Goal: Task Accomplishment & Management: Use online tool/utility

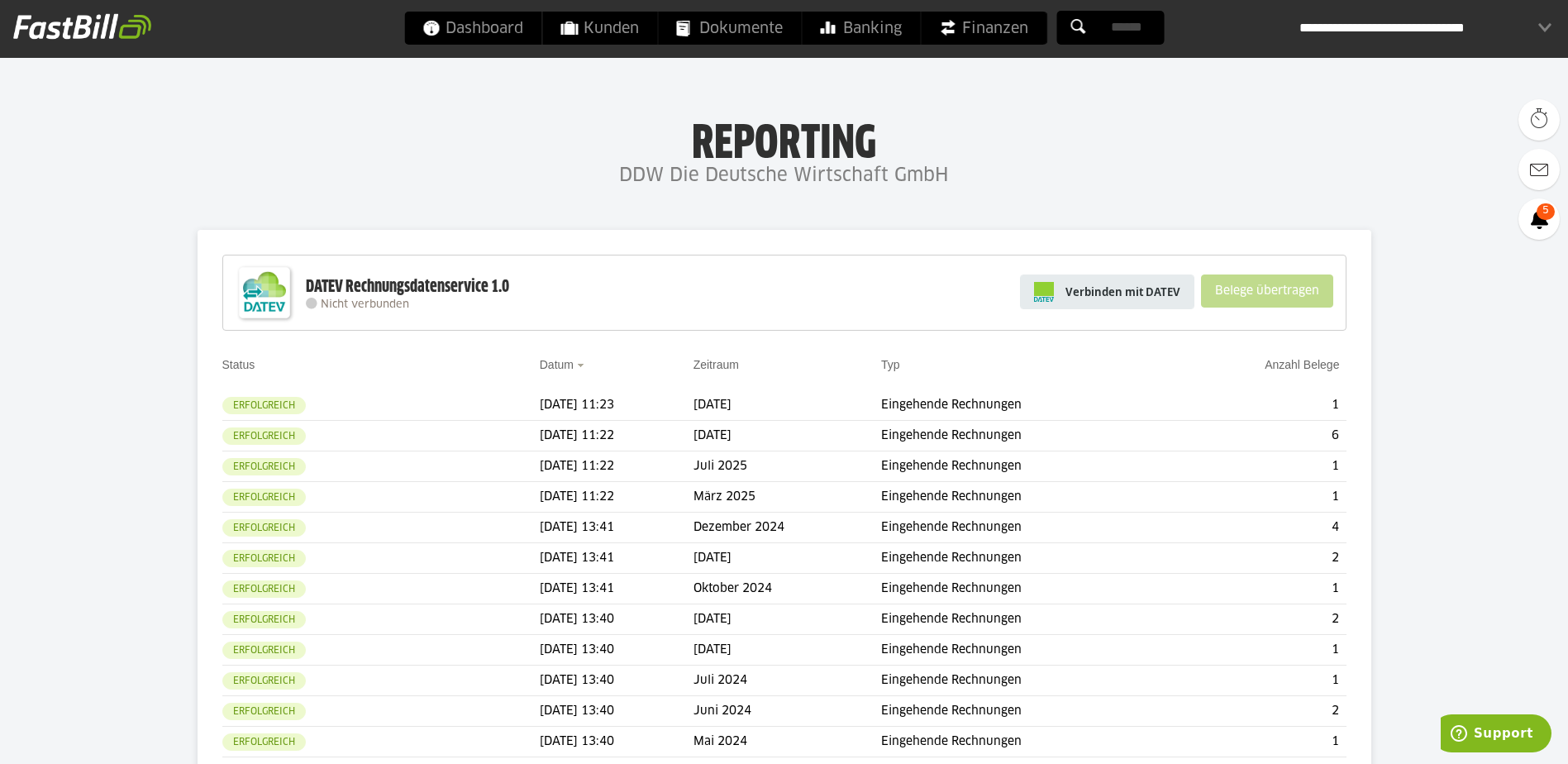
click at [1132, 292] on span "Verbinden mit DATEV" at bounding box center [1122, 292] width 115 height 17
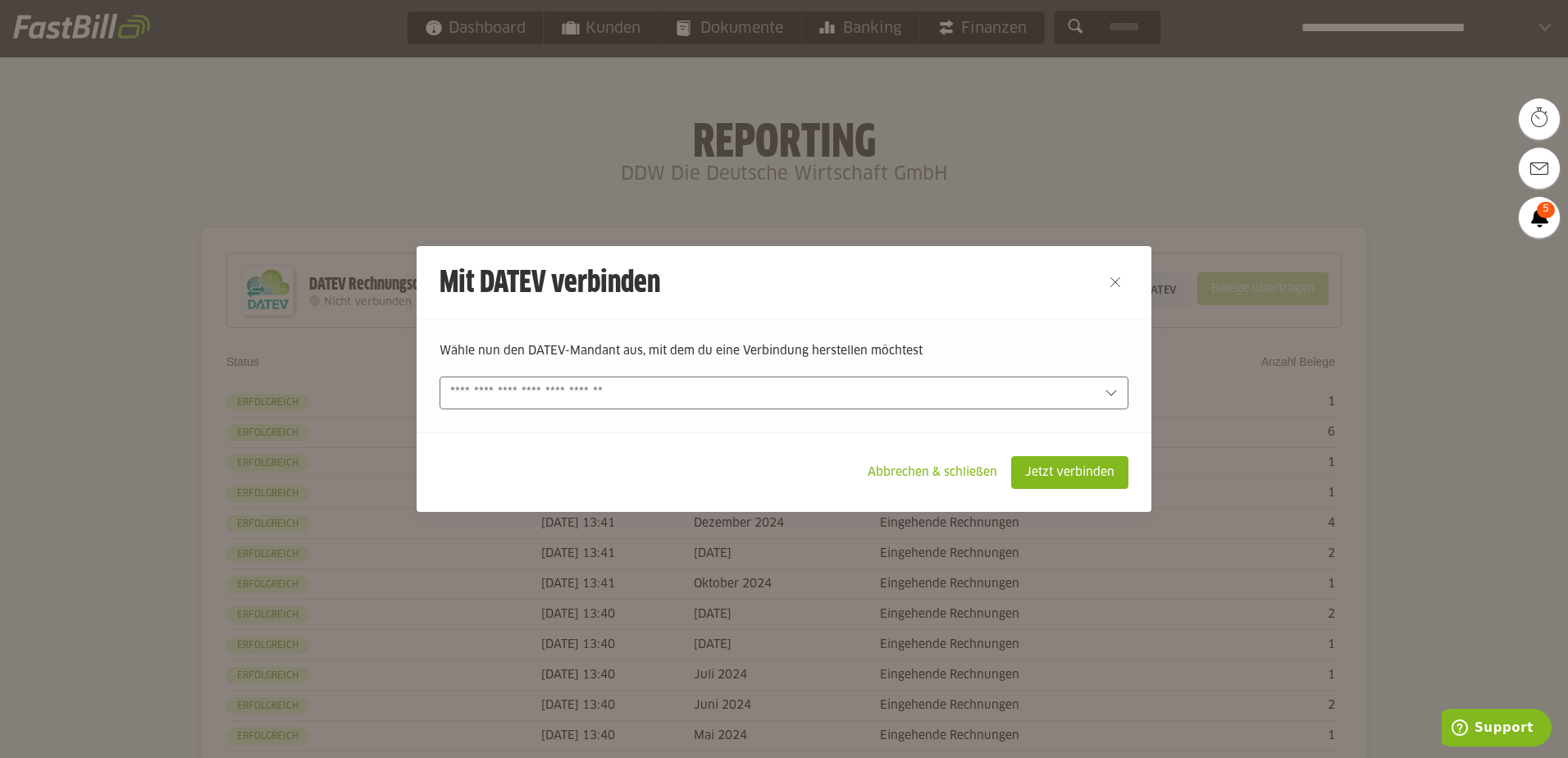
click at [898, 388] on input "text" at bounding box center [772, 393] width 645 height 18
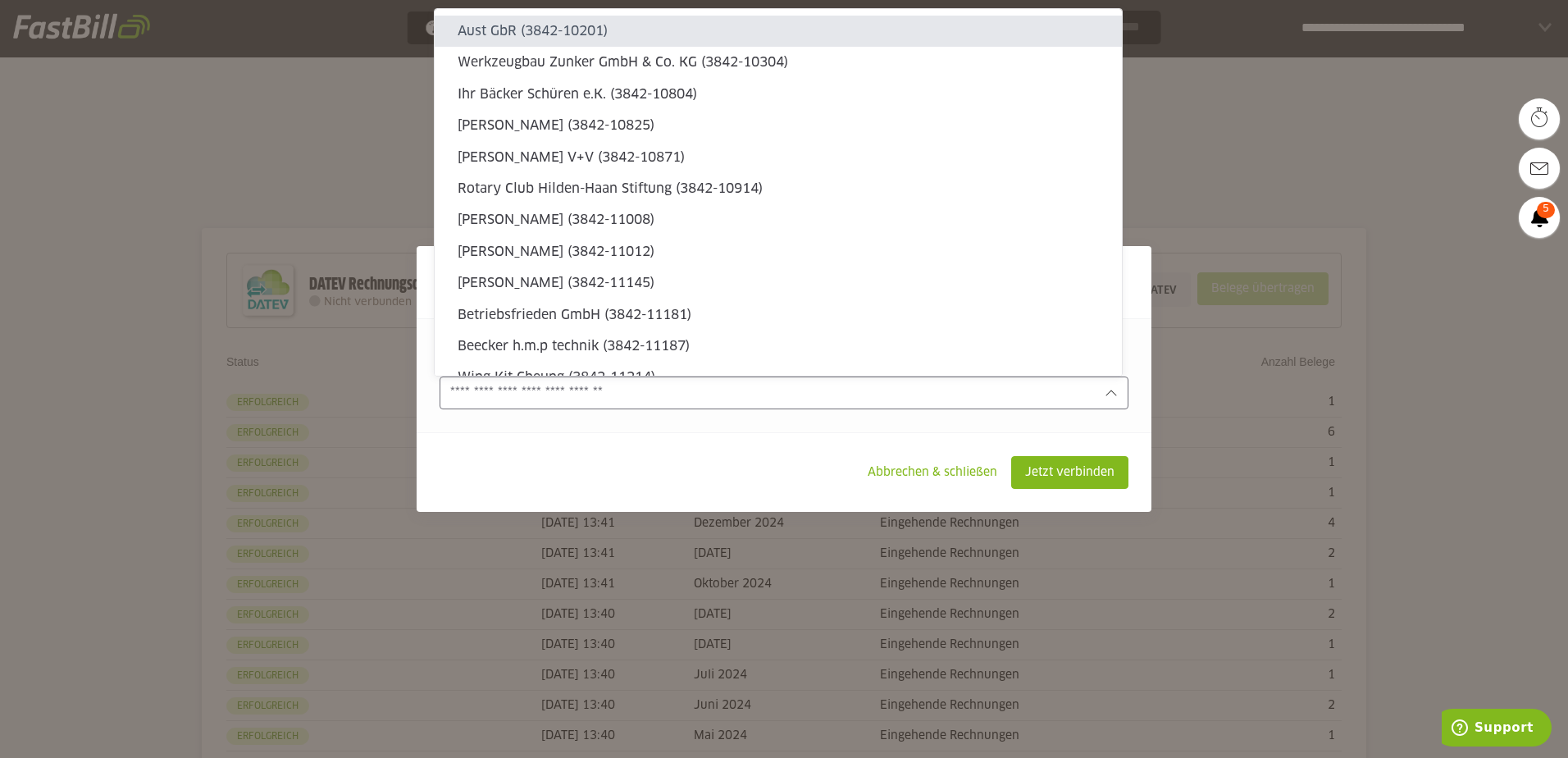
type sl-option "3842-10201"
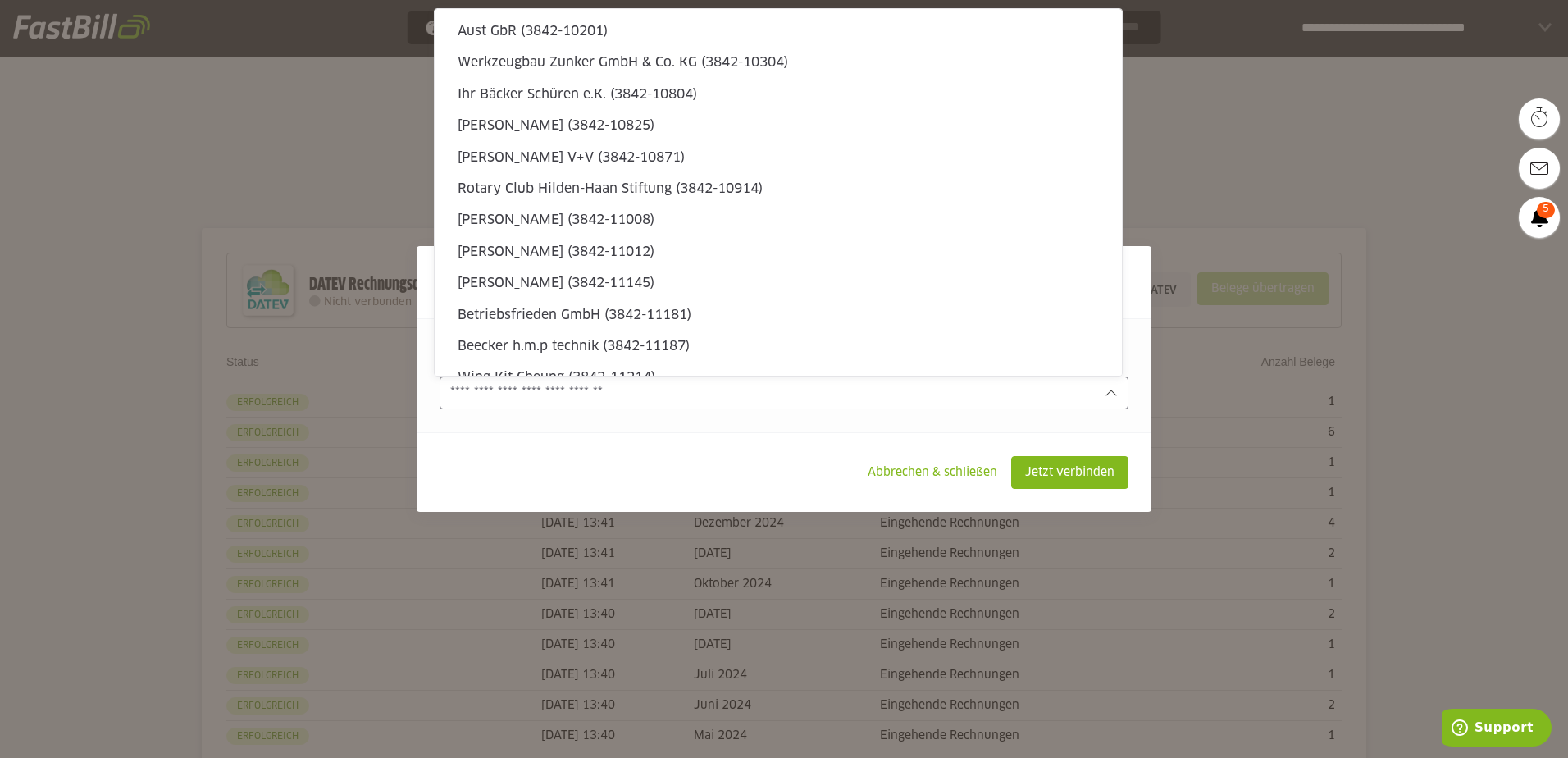
type sl-option "3842-11318"
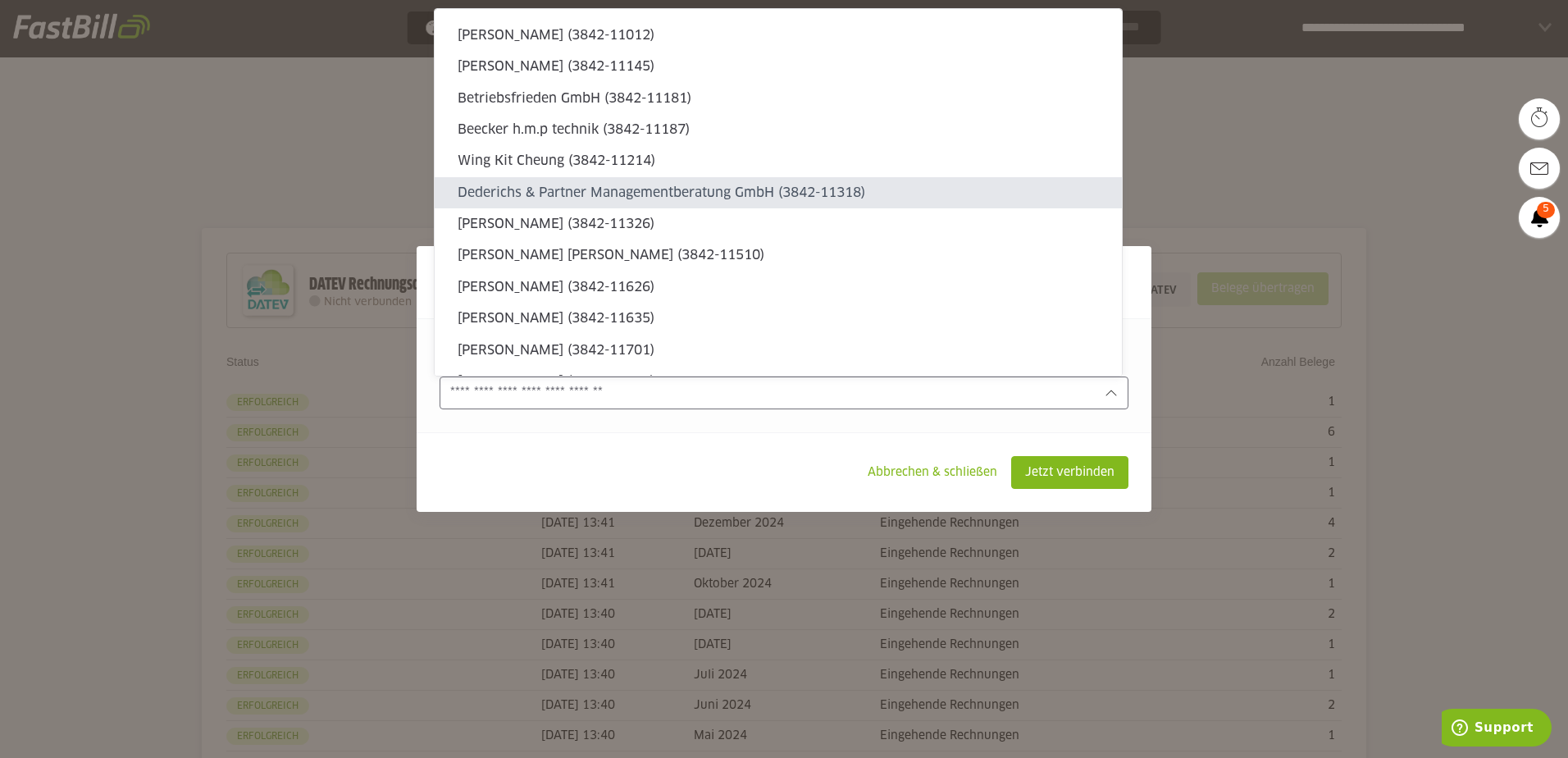
type sl-option "3842-25678"
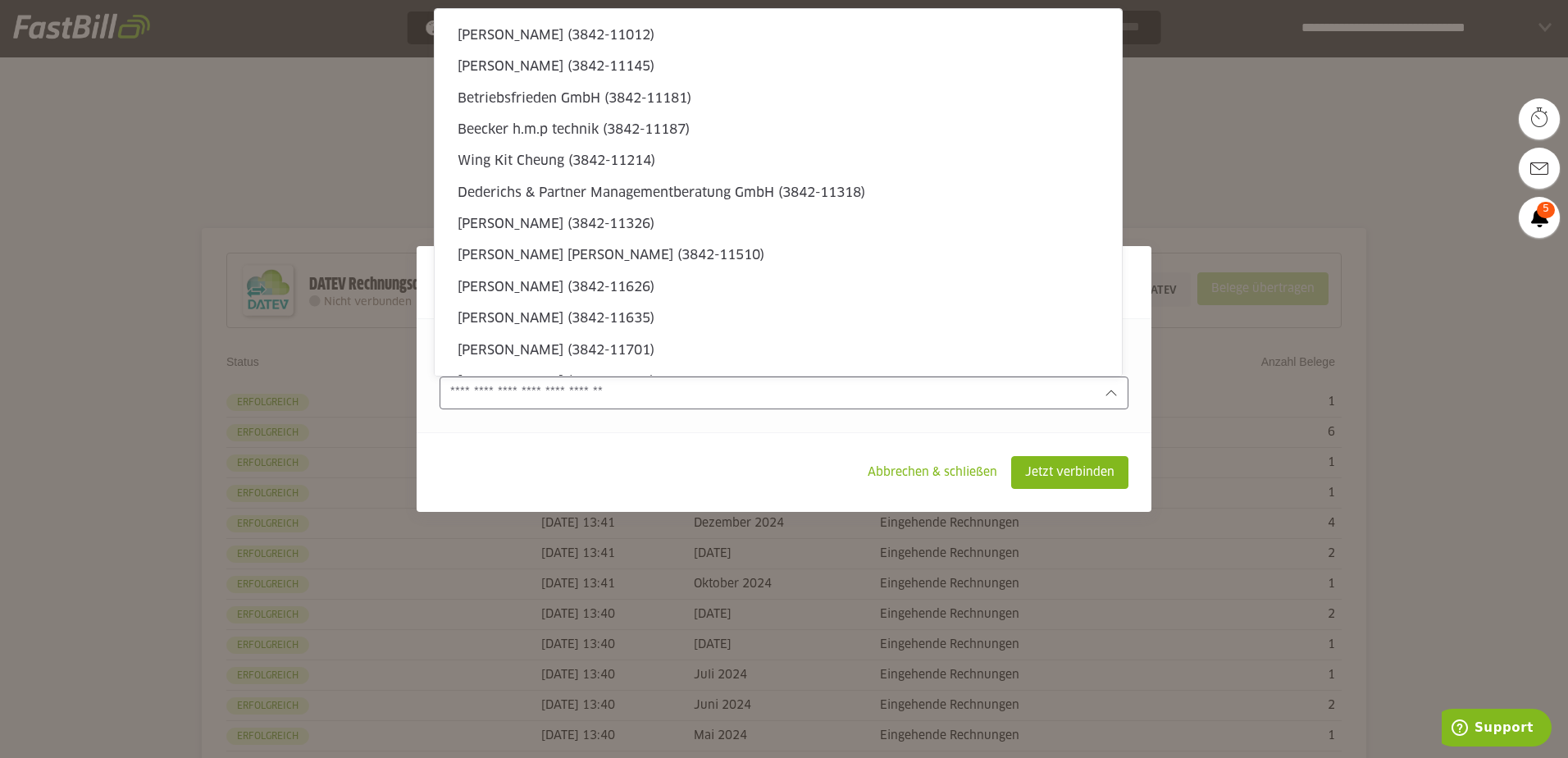
scroll to position [5379, 0]
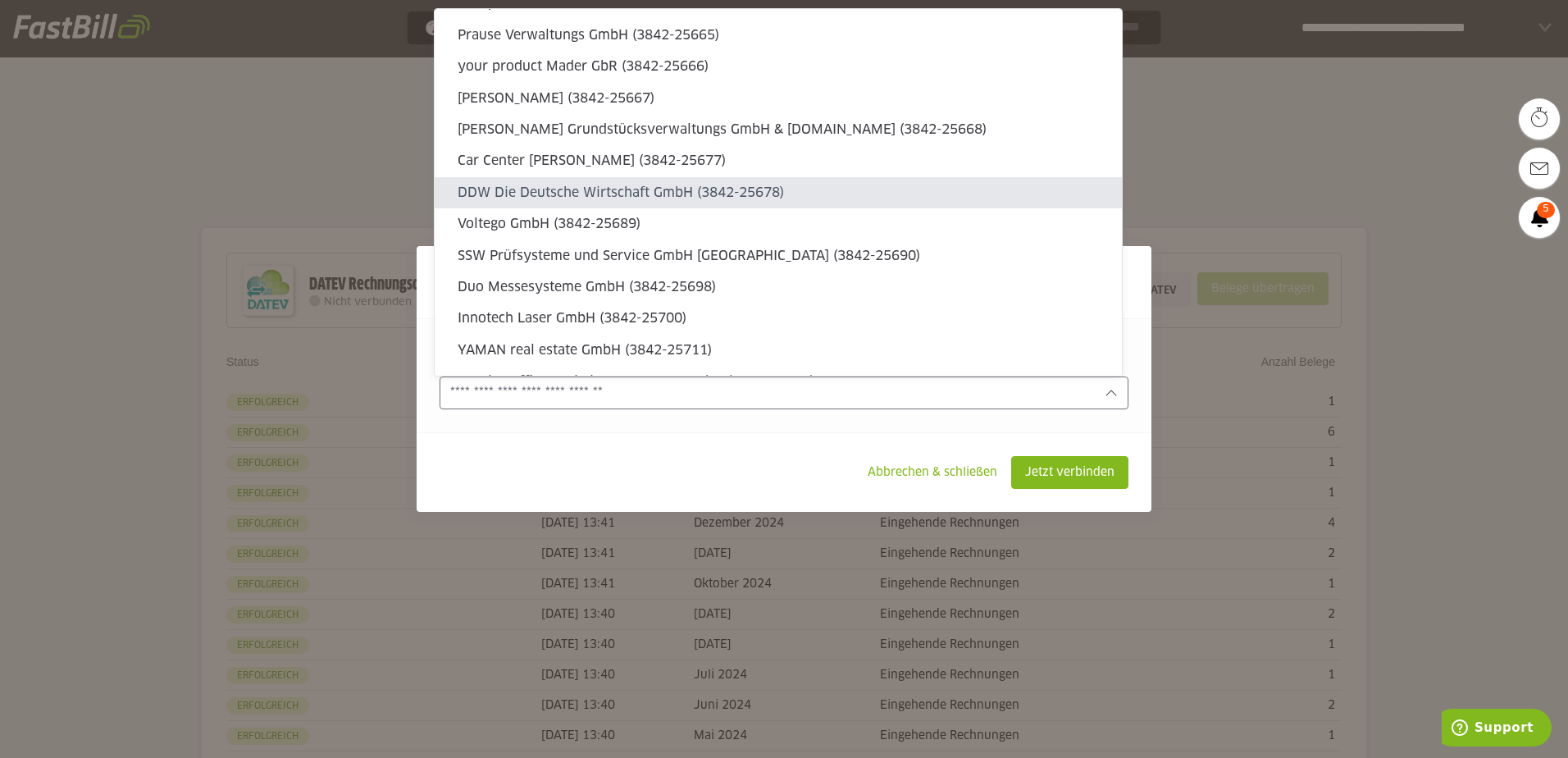
click at [569, 192] on slot "DDW Die Deutsche Wirtschaft GmbH (3842-25678)" at bounding box center [783, 192] width 651 height 18
type input "**********"
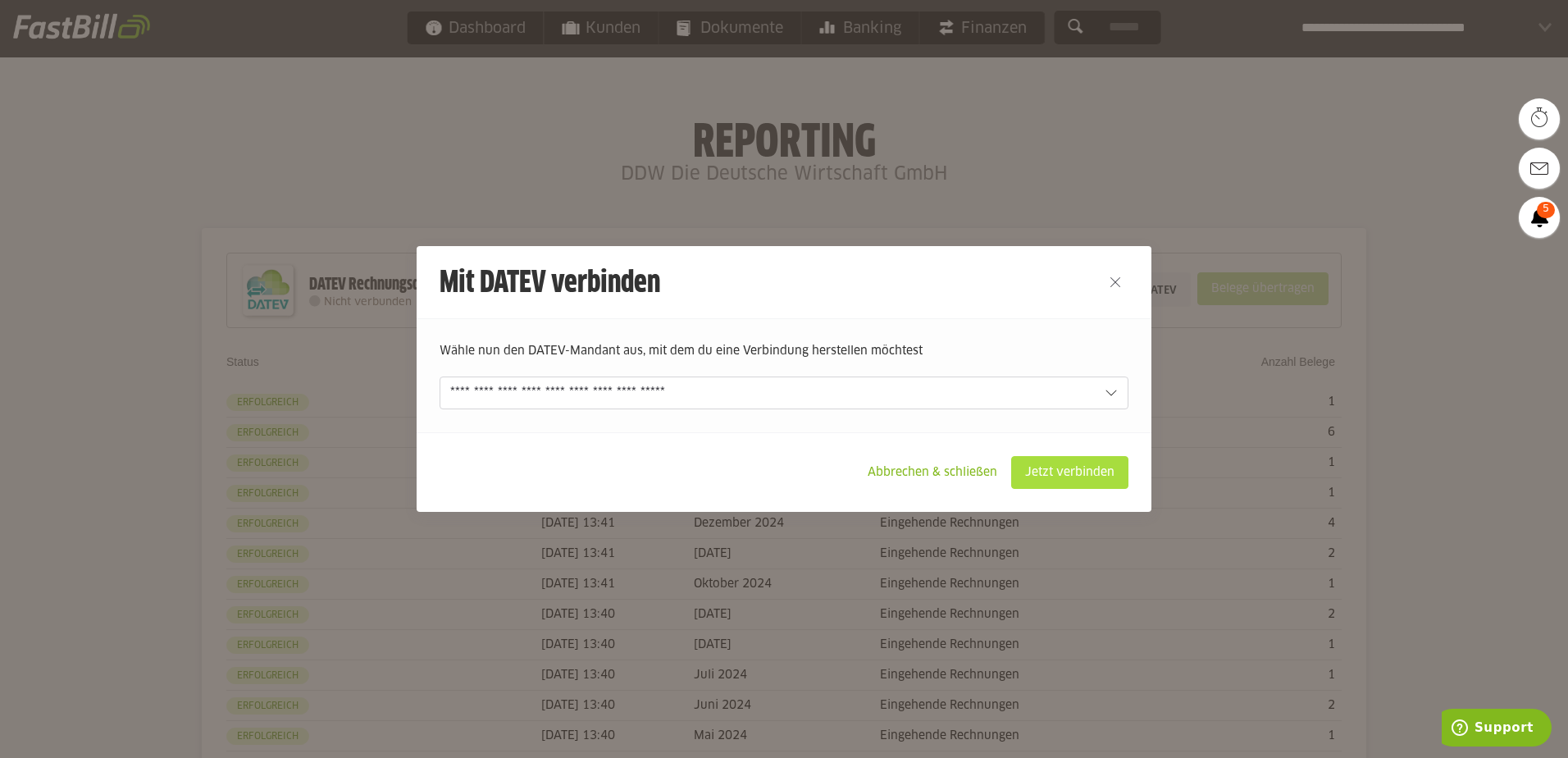
click at [1065, 474] on slot "Jetzt verbinden" at bounding box center [1069, 473] width 115 height 32
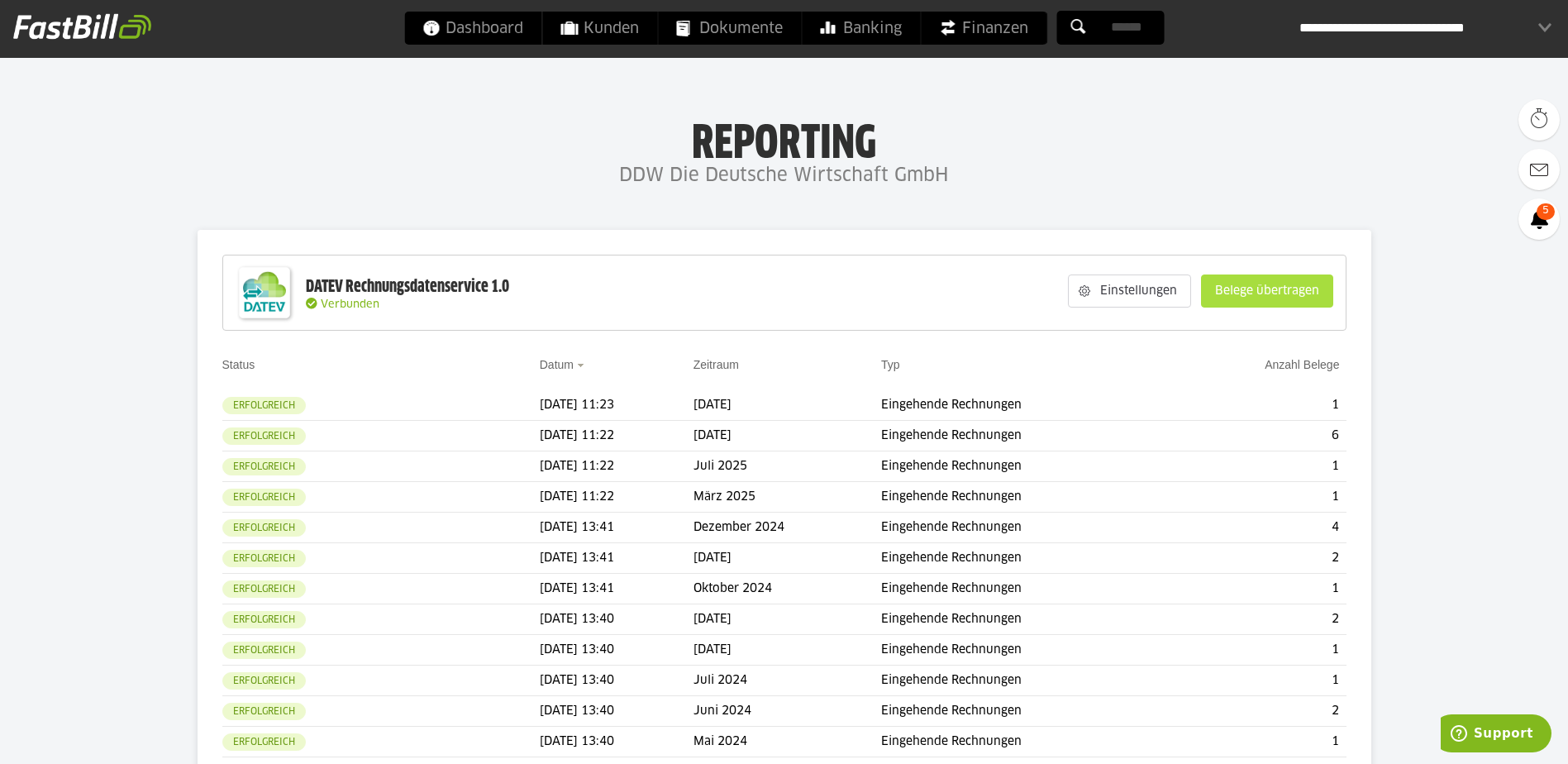
click at [1282, 291] on slot "Belege übertragen" at bounding box center [1268, 291] width 130 height 32
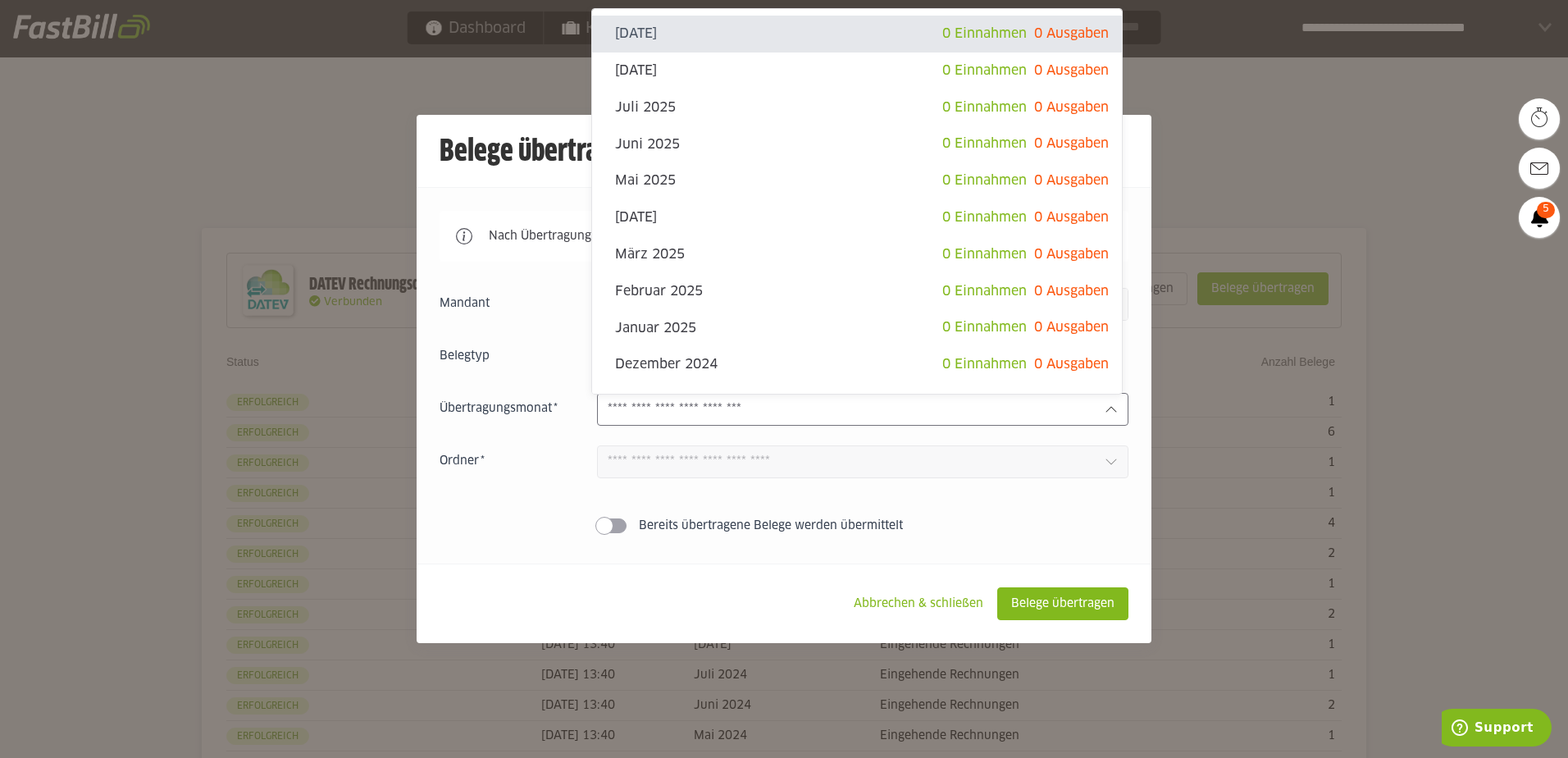
click at [1103, 423] on div at bounding box center [863, 410] width 532 height 33
click at [1228, 132] on div at bounding box center [784, 379] width 1568 height 758
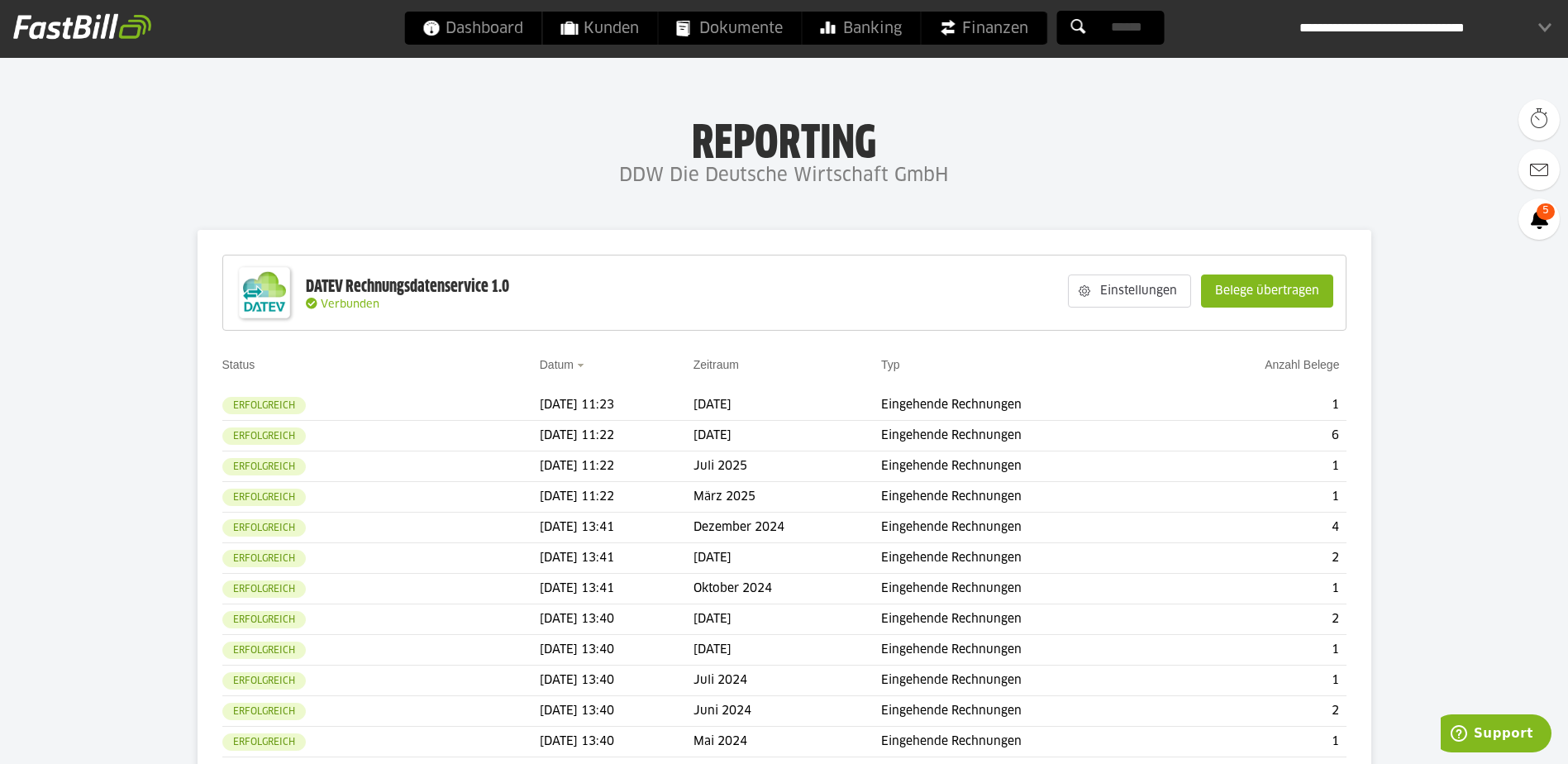
click at [1545, 22] on div "**********" at bounding box center [1426, 28] width 253 height 33
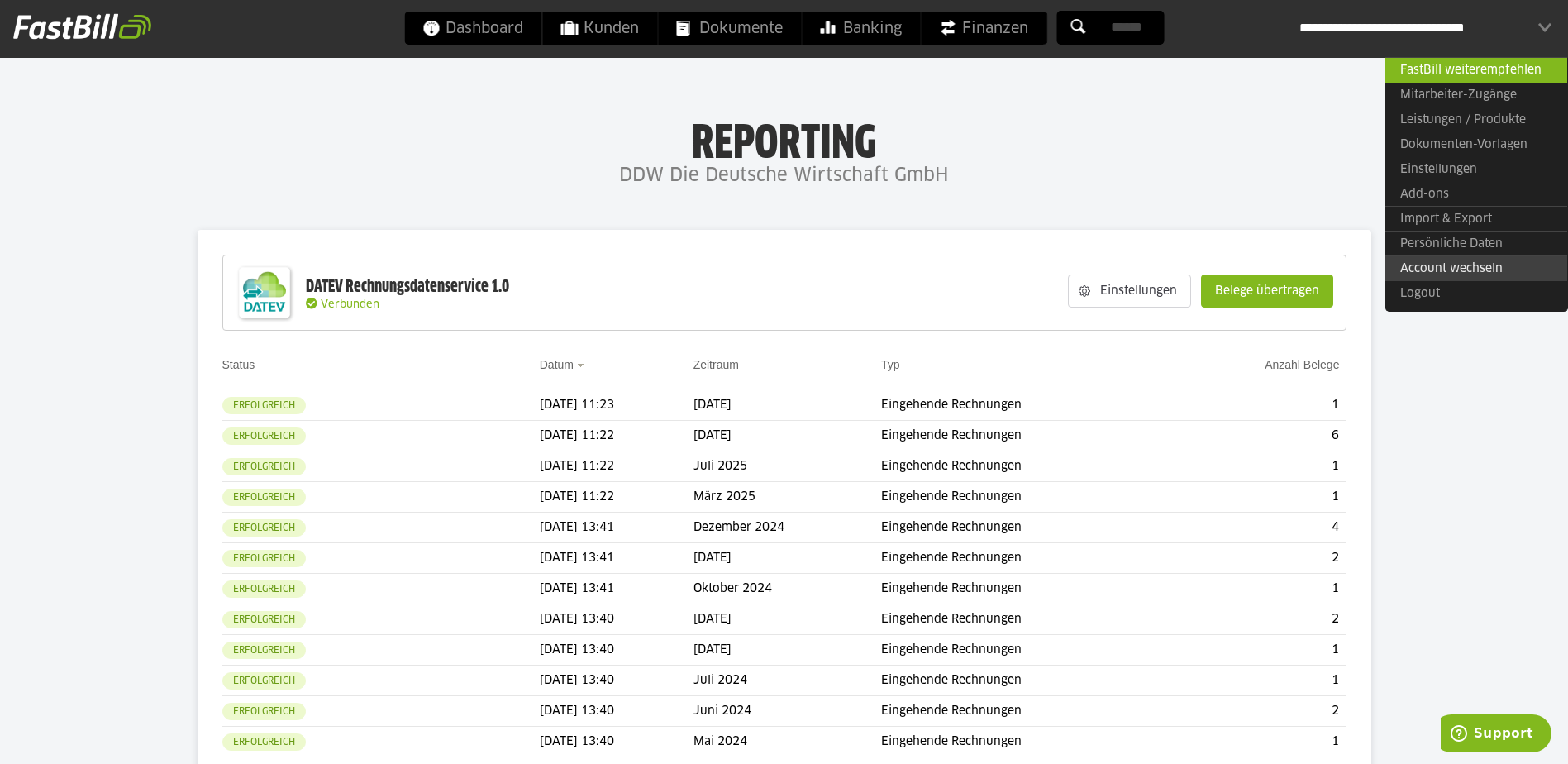
click at [1433, 272] on link "Account wechseln" at bounding box center [1477, 267] width 182 height 26
